Goal: Task Accomplishment & Management: Use online tool/utility

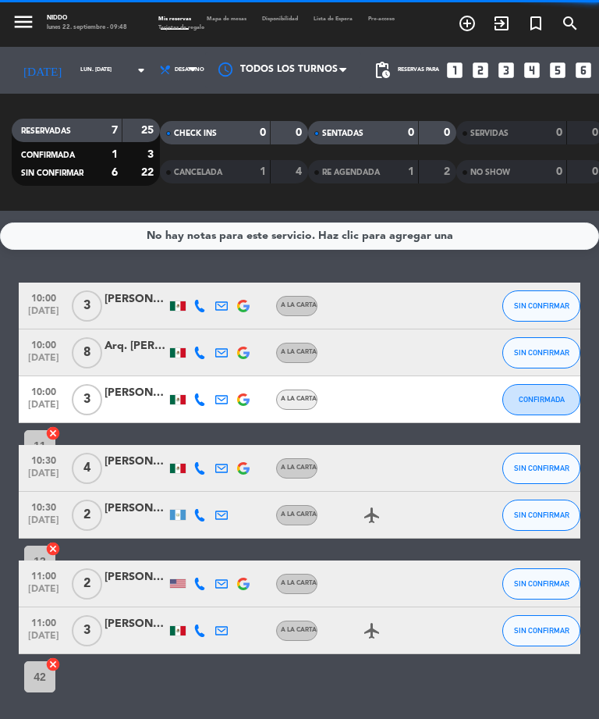
select select "es"
select select "breakfast"
click at [426, 298] on div at bounding box center [383, 306] width 131 height 46
click at [123, 296] on div "[PERSON_NAME]" at bounding box center [136, 299] width 62 height 18
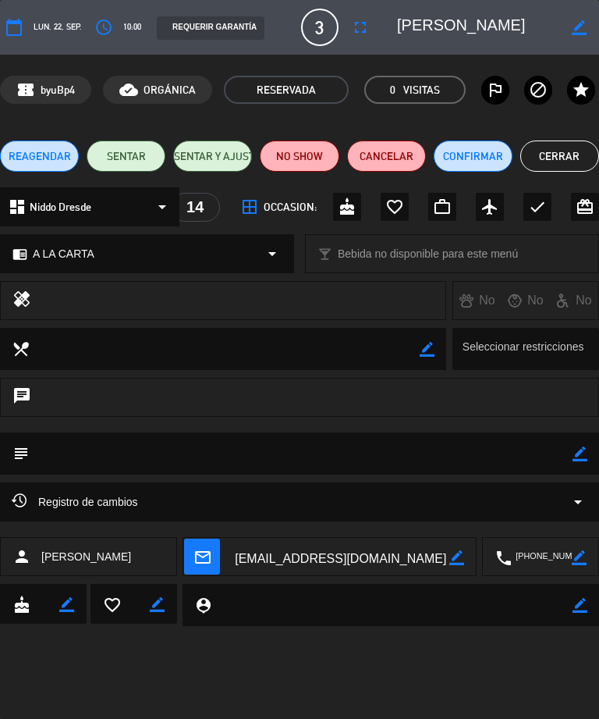
click at [131, 148] on button "SENTAR" at bounding box center [126, 155] width 79 height 31
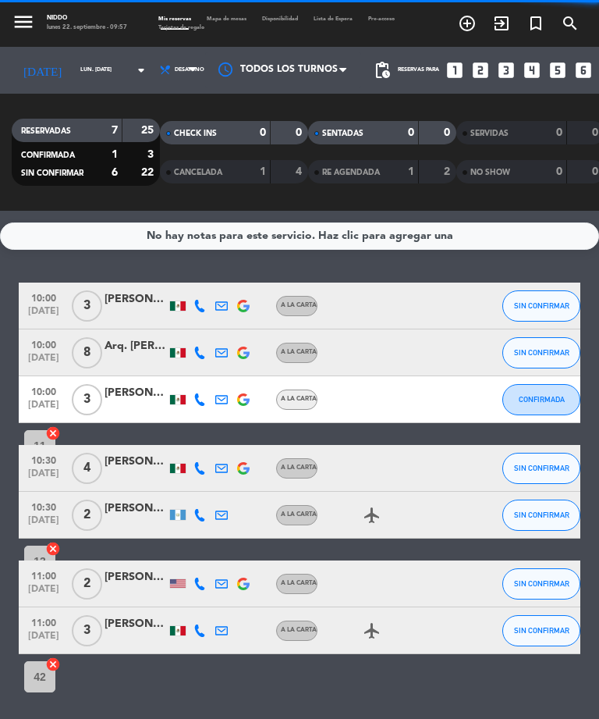
select select "breakfast"
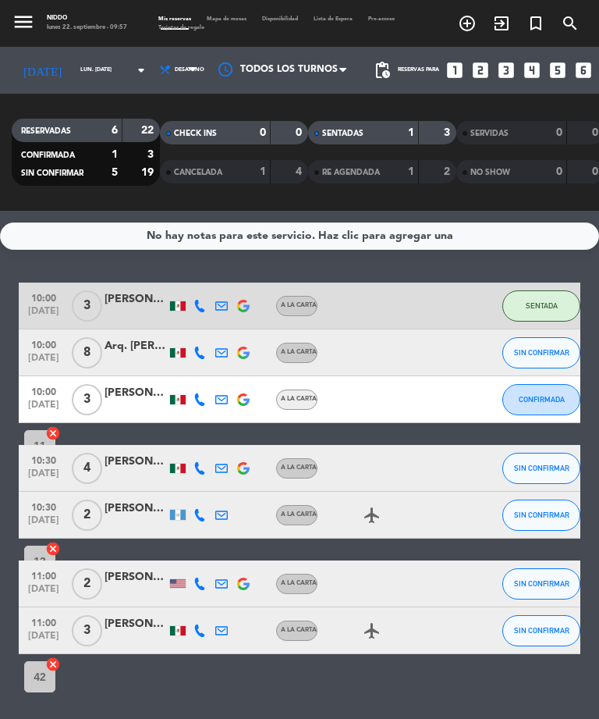
click at [150, 299] on div "[PERSON_NAME]" at bounding box center [136, 299] width 62 height 18
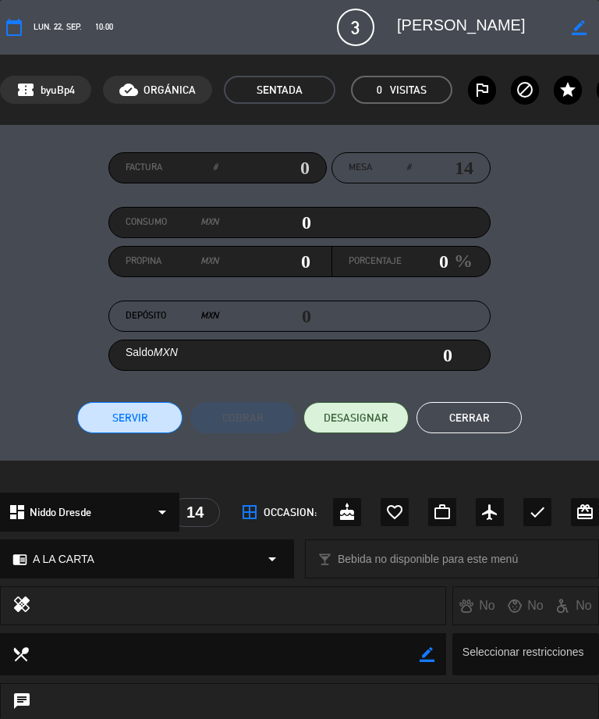
click at [140, 411] on button "Servir" at bounding box center [129, 417] width 105 height 31
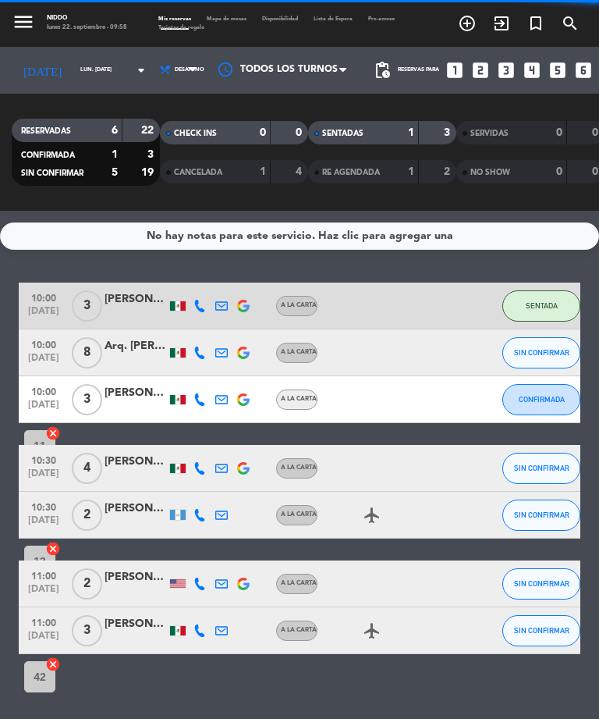
select select "breakfast"
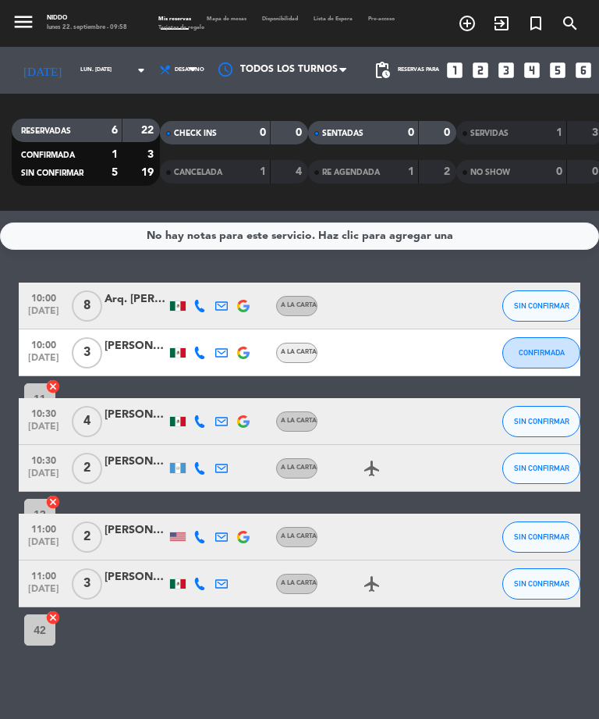
click at [135, 290] on div "Arq. [PERSON_NAME]" at bounding box center [136, 299] width 62 height 18
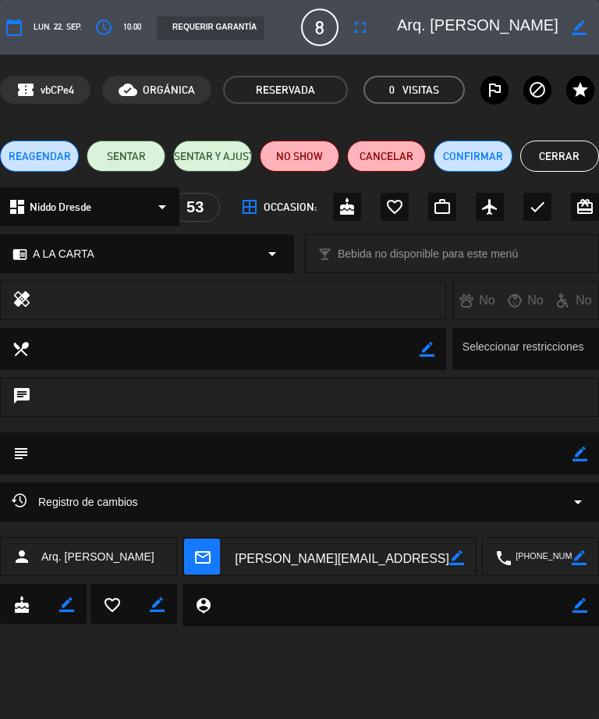
select select "es"
